Goal: Transaction & Acquisition: Download file/media

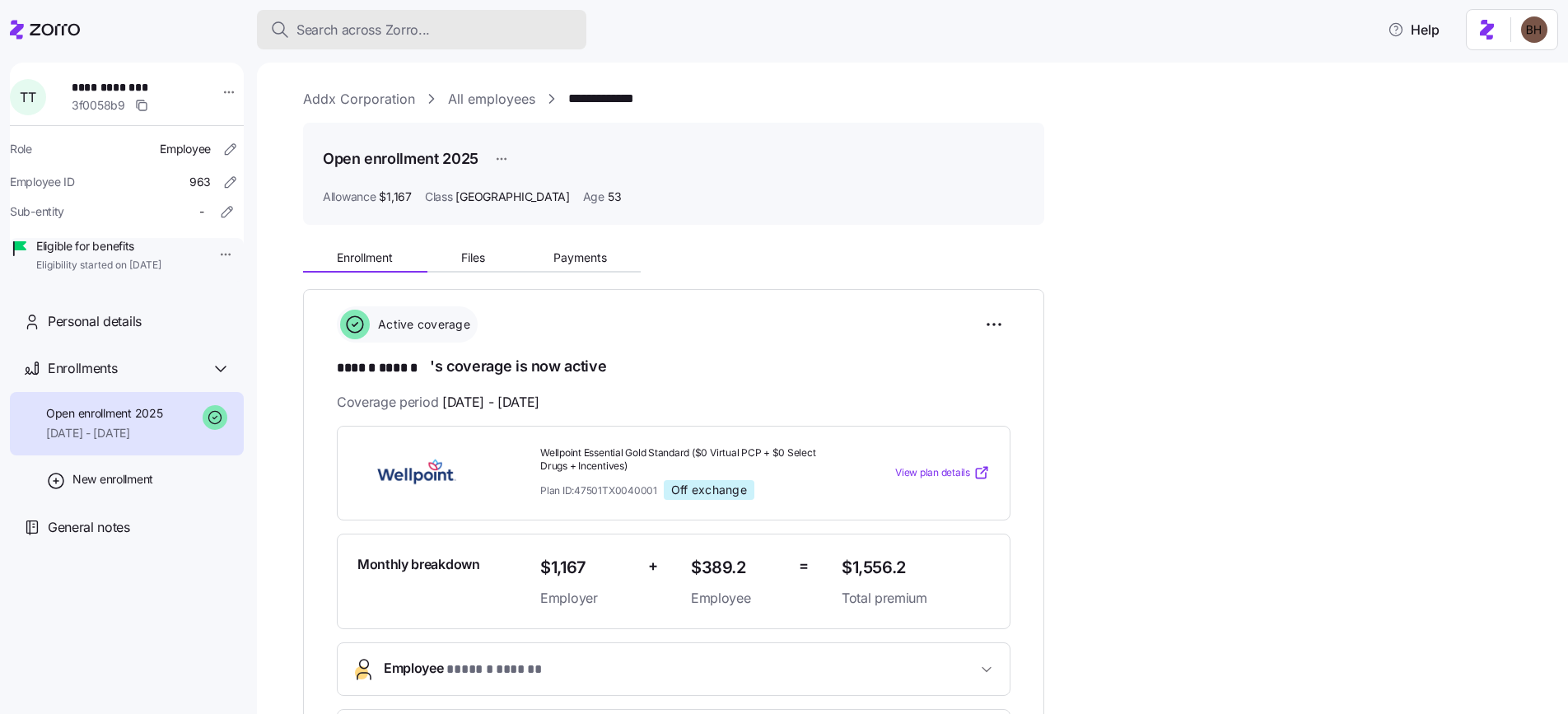
click at [340, 27] on span "Search across Zorro..." at bounding box center [363, 30] width 134 height 21
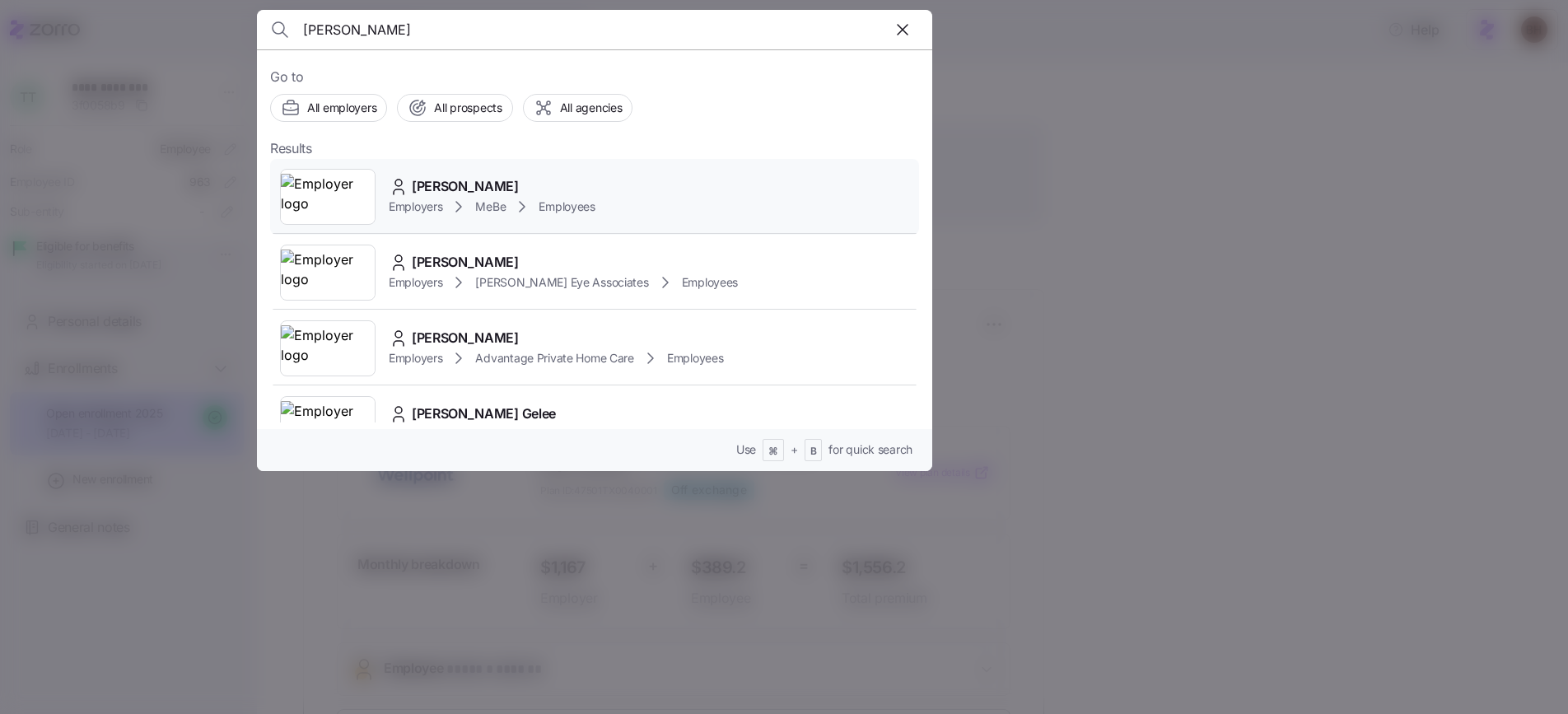
type input "[PERSON_NAME]"
click at [505, 179] on span "[PERSON_NAME]" at bounding box center [465, 186] width 107 height 21
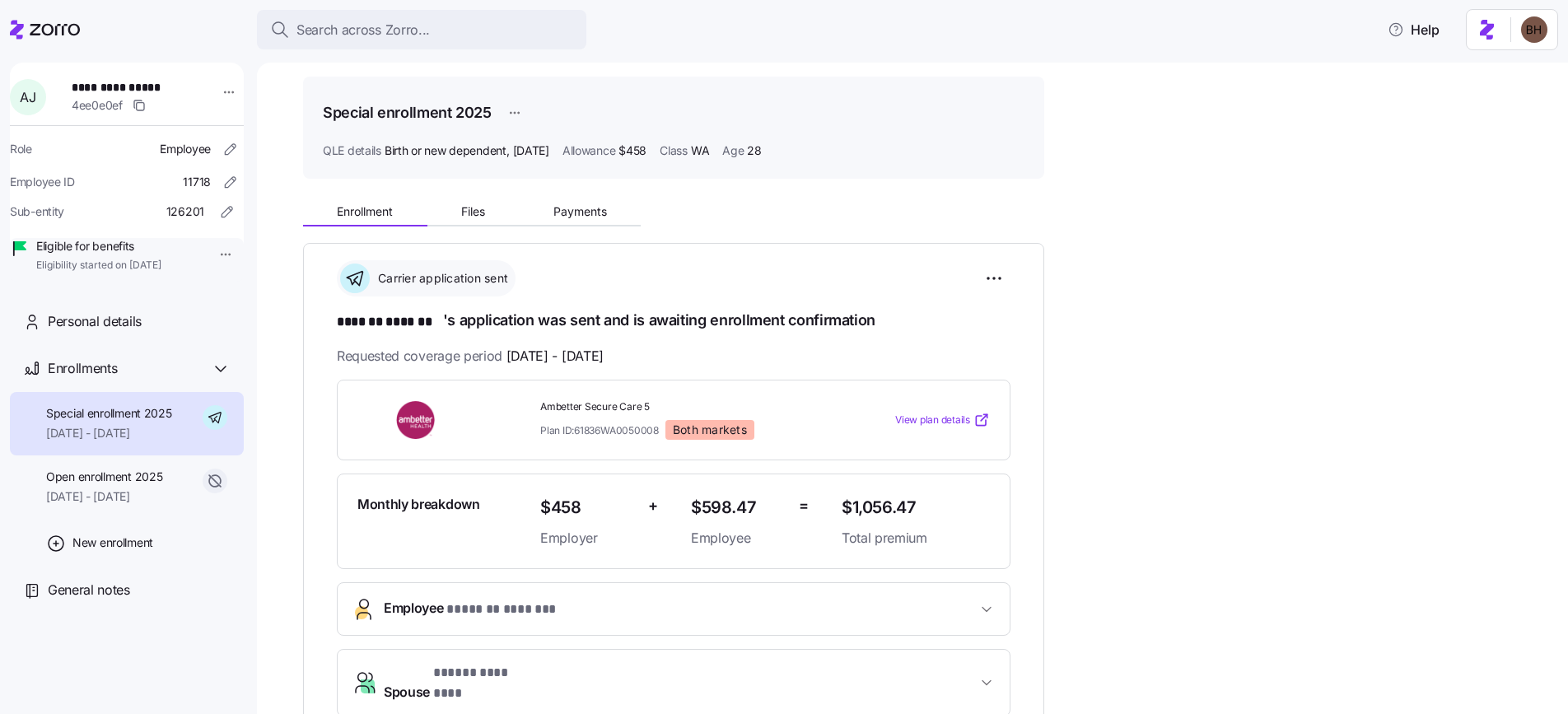
scroll to position [8, 0]
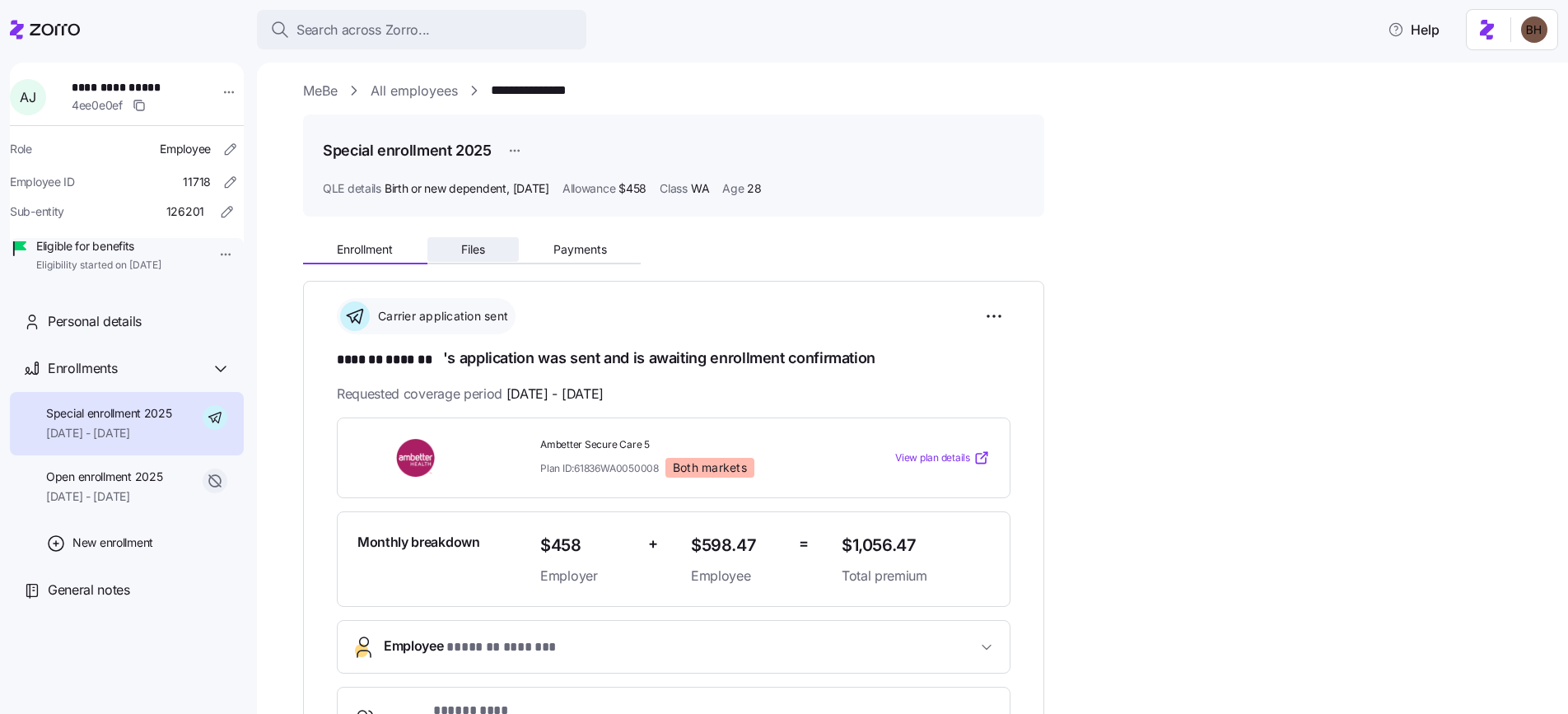
click at [488, 246] on button "Files" at bounding box center [473, 249] width 92 height 25
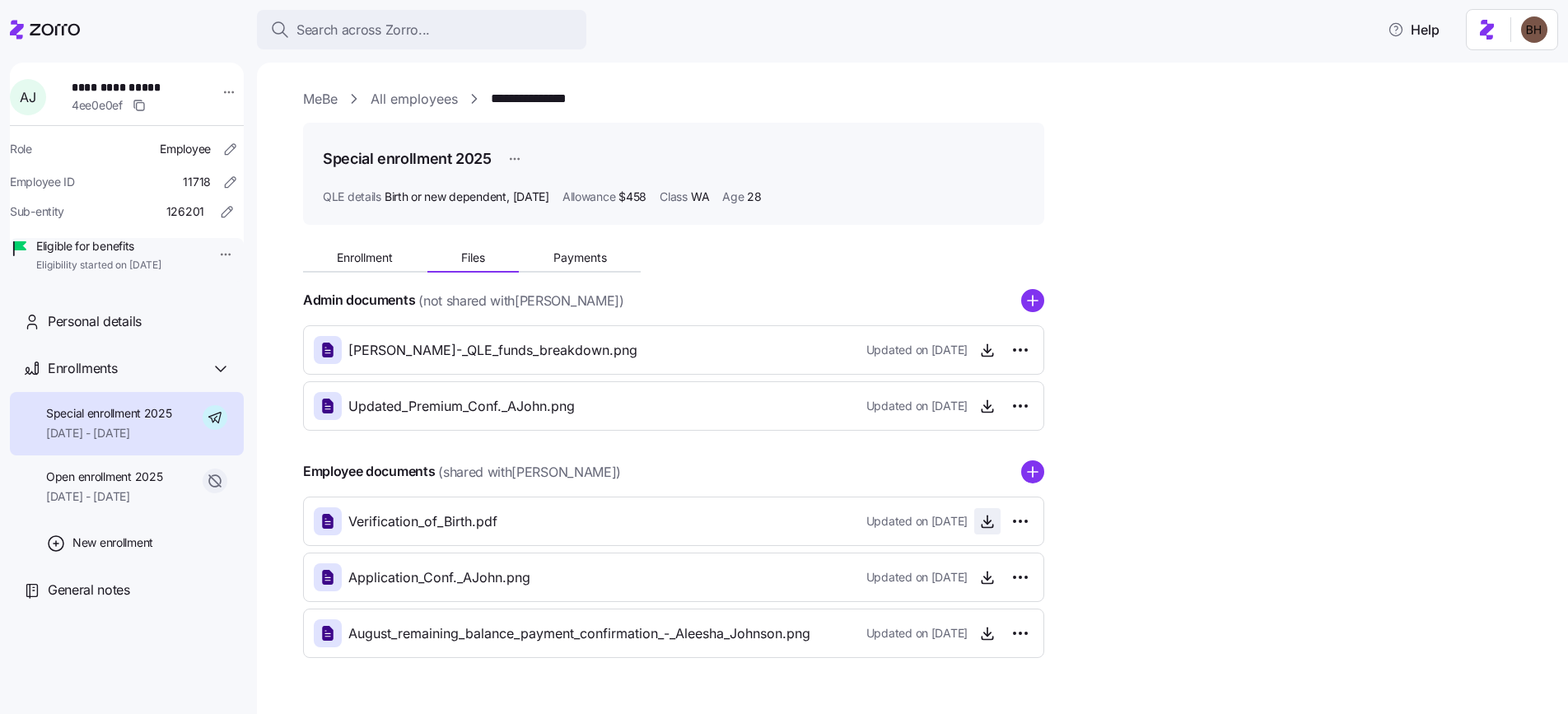
click at [984, 521] on icon "button" at bounding box center [988, 522] width 17 height 17
click at [145, 441] on span "[DATE] - [DATE]" at bounding box center [110, 433] width 126 height 17
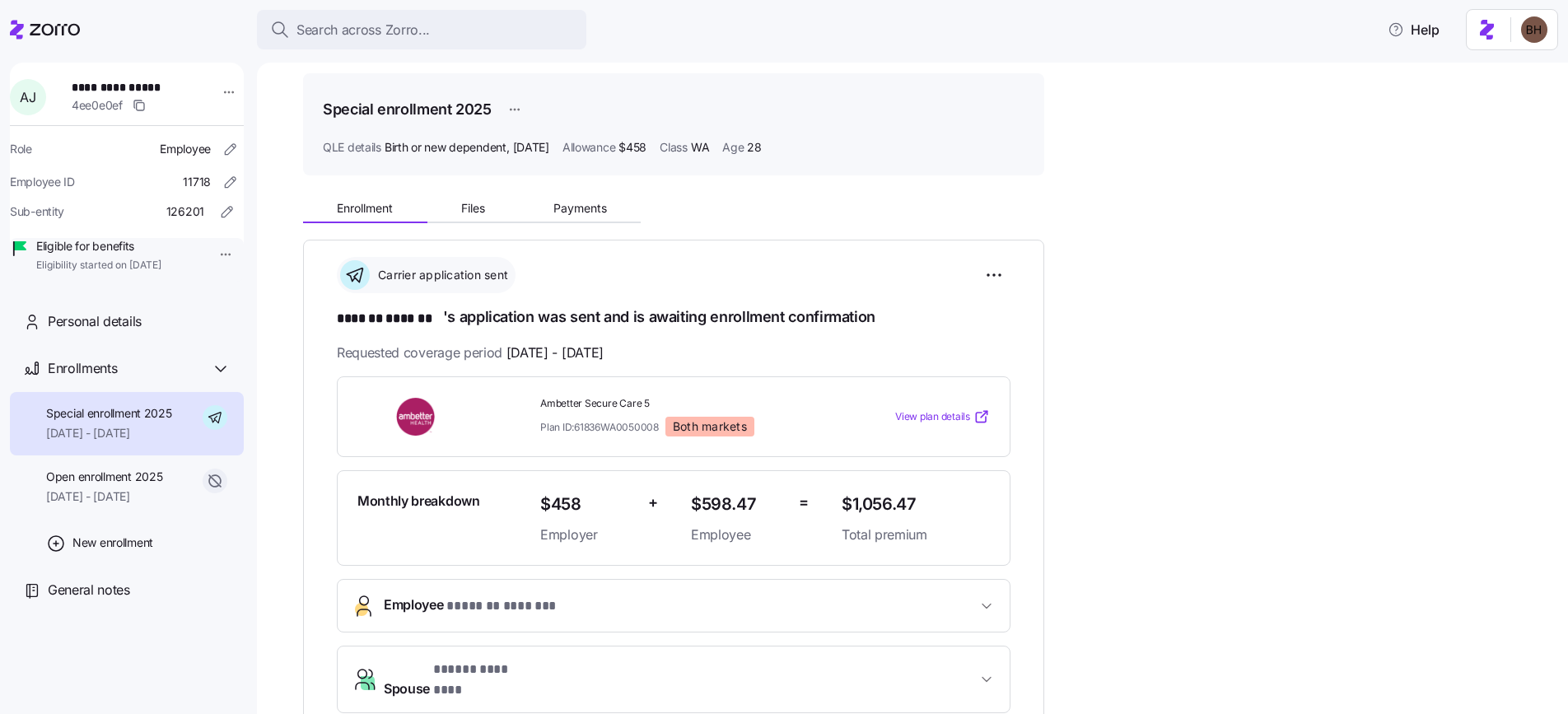
scroll to position [47, 0]
